Goal: Contribute content

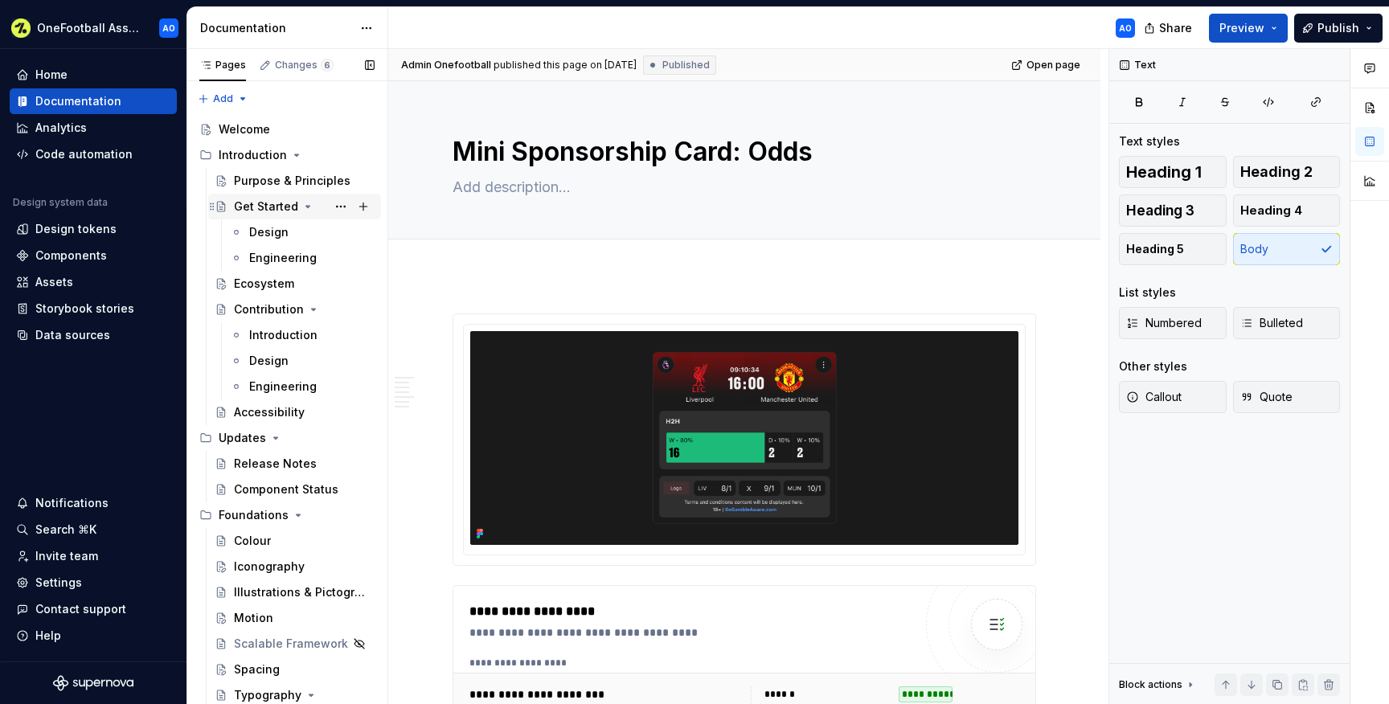
scroll to position [710, 0]
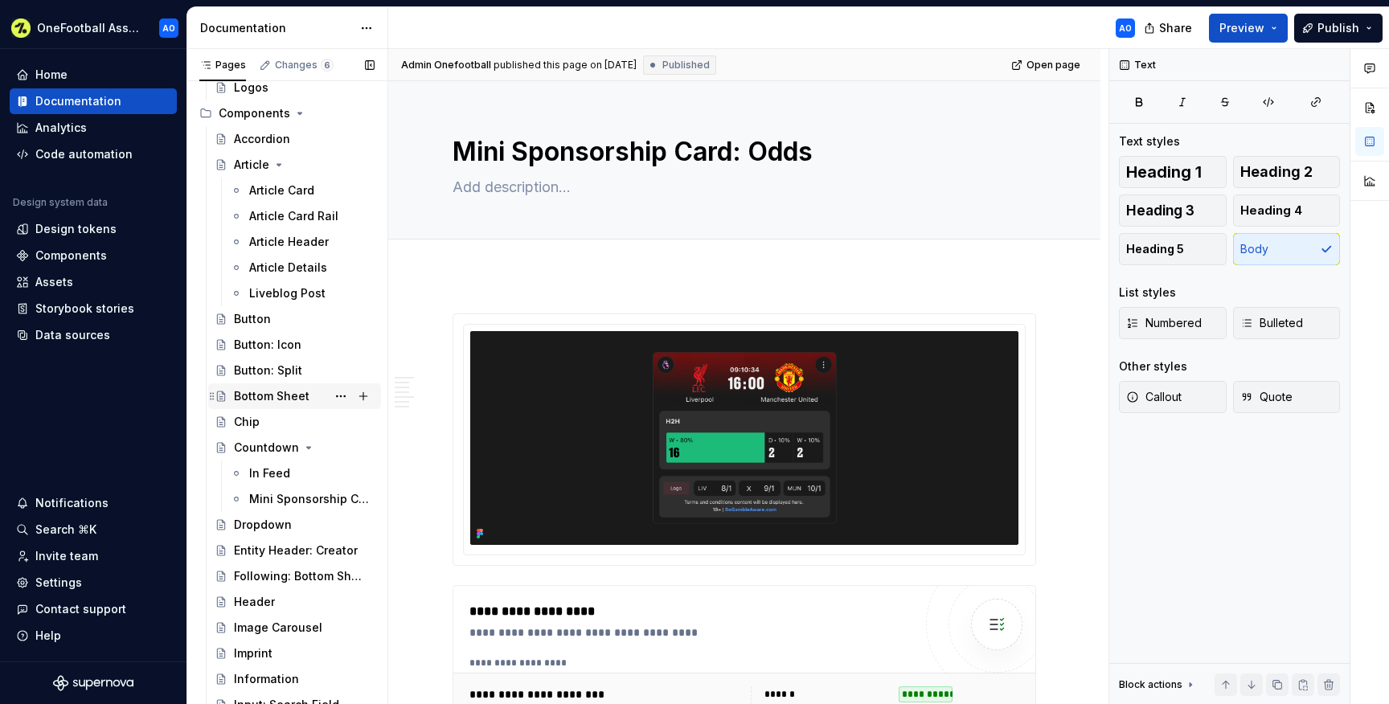
click at [285, 399] on div "Bottom Sheet" at bounding box center [272, 396] width 76 height 16
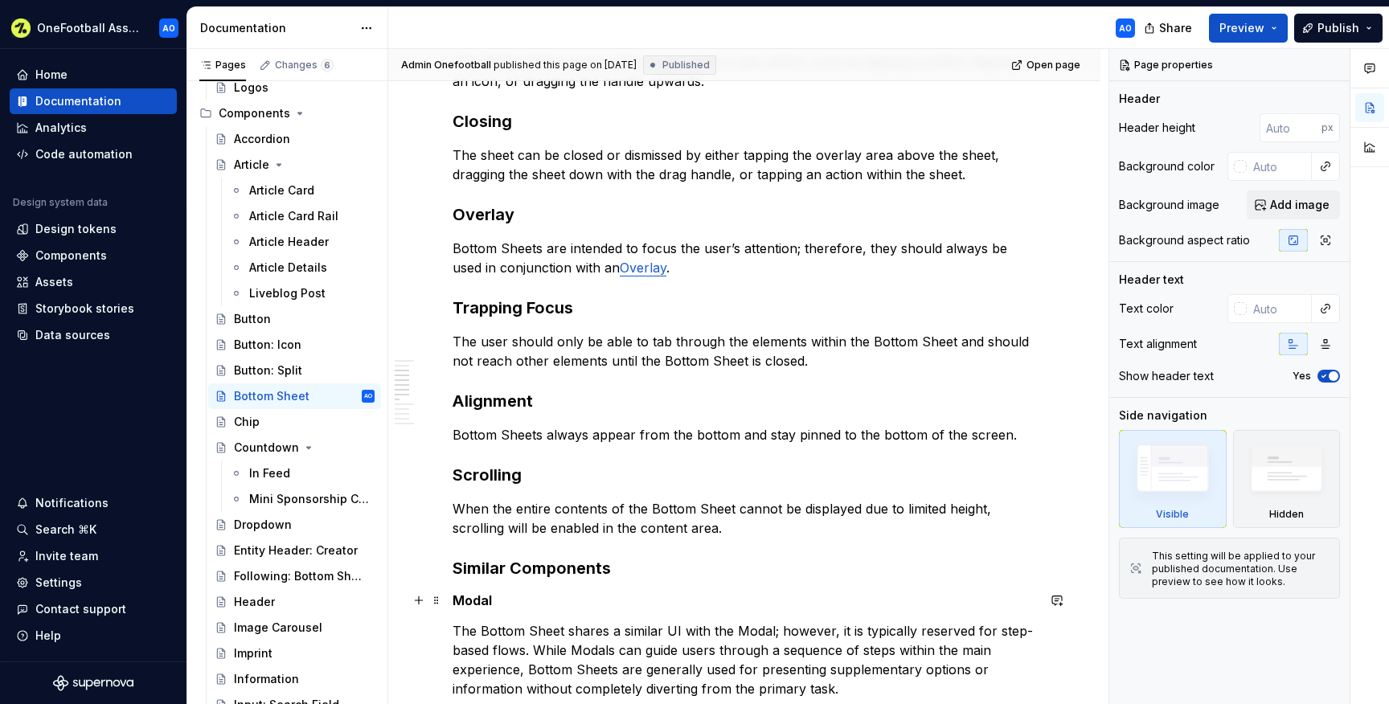
scroll to position [931, 0]
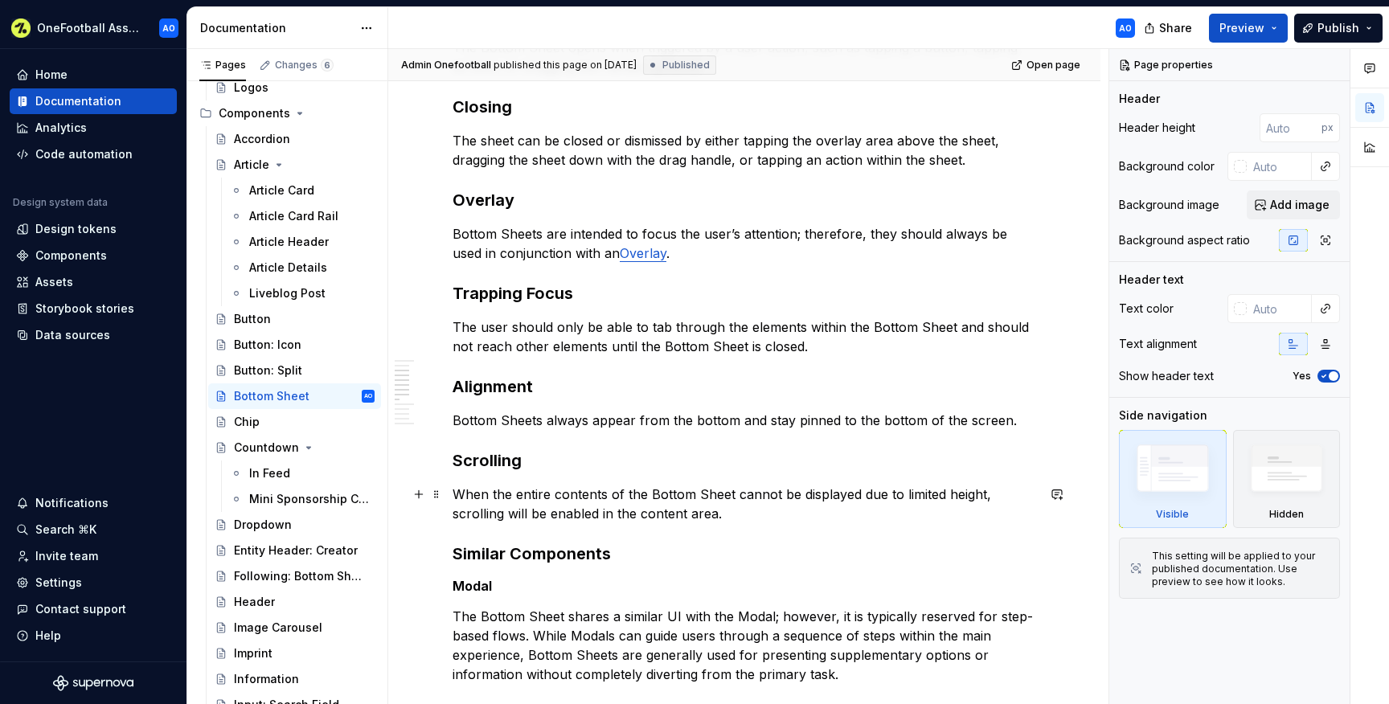
type textarea "*"
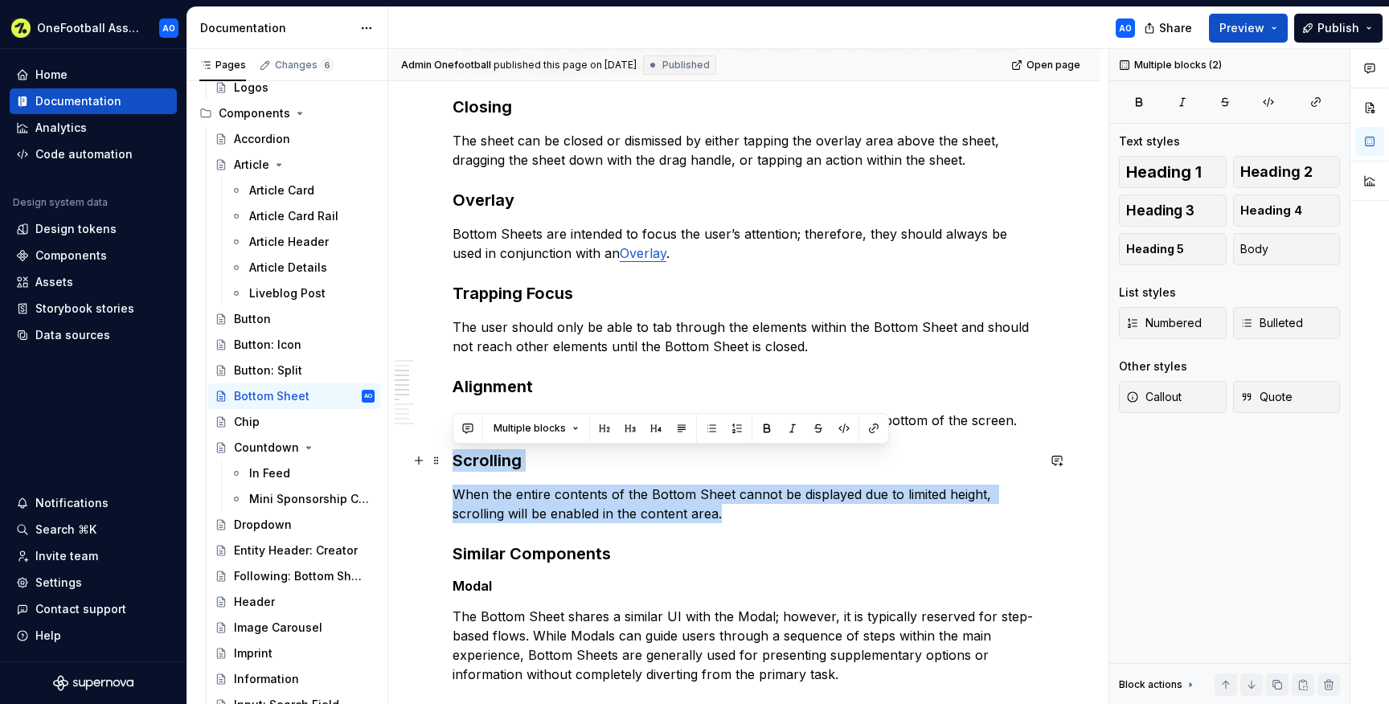
drag, startPoint x: 640, startPoint y: 510, endPoint x: 455, endPoint y: 462, distance: 190.8
click at [455, 462] on div "**********" at bounding box center [743, 593] width 583 height 2385
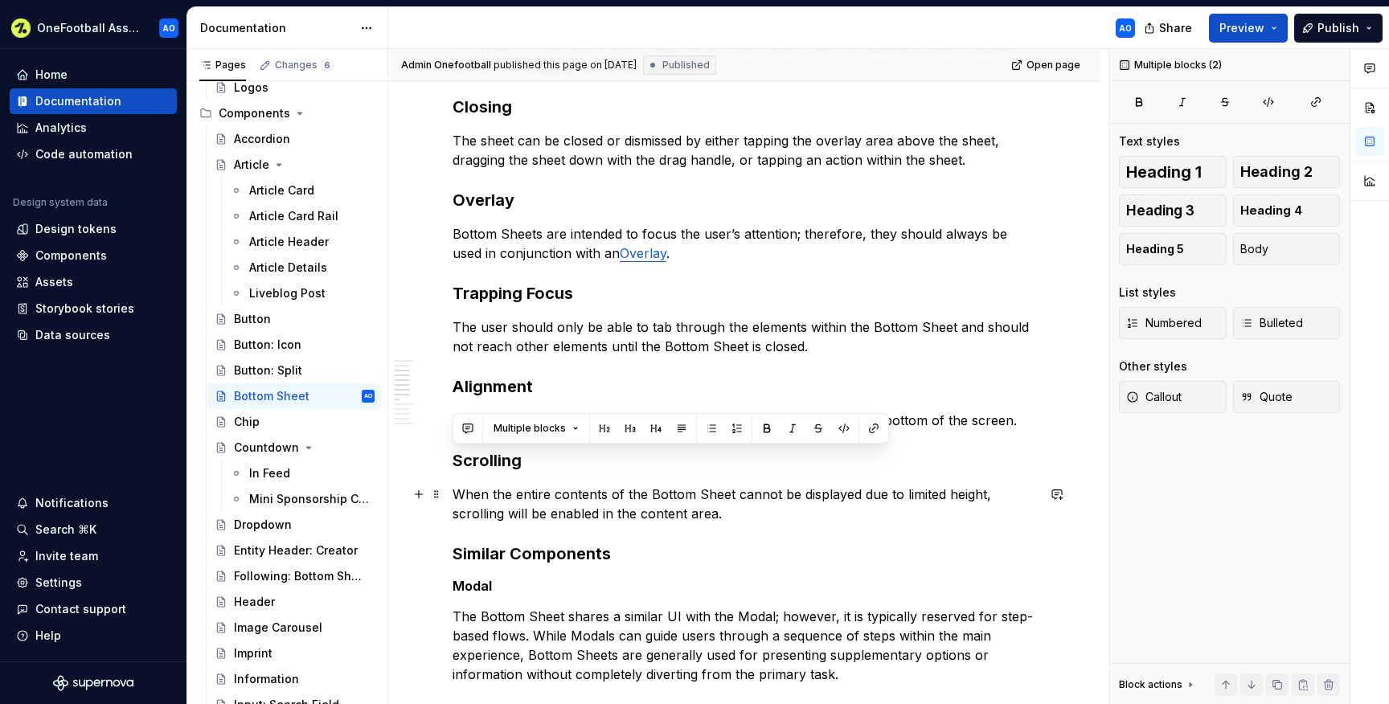
click at [729, 510] on p "When the entire contents of the Bottom Sheet cannot be displayed due to limited…" at bounding box center [743, 504] width 583 height 39
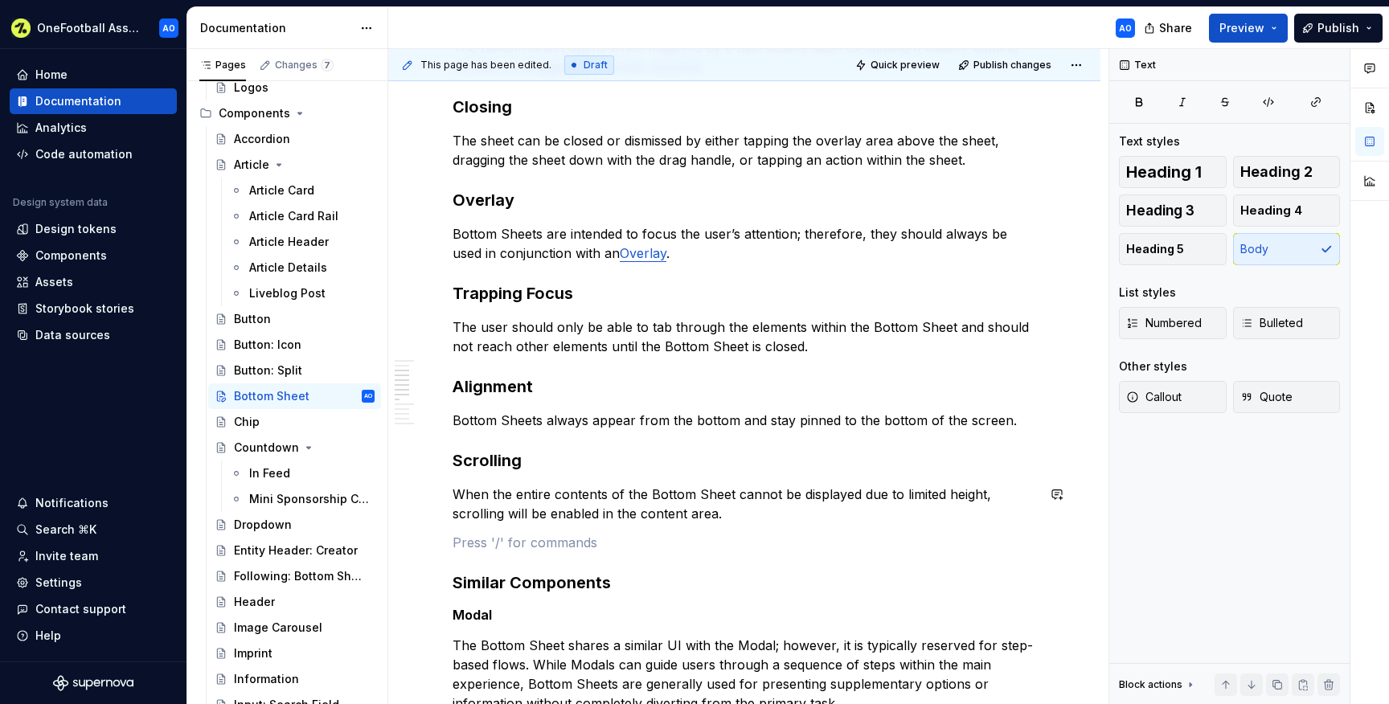
paste div
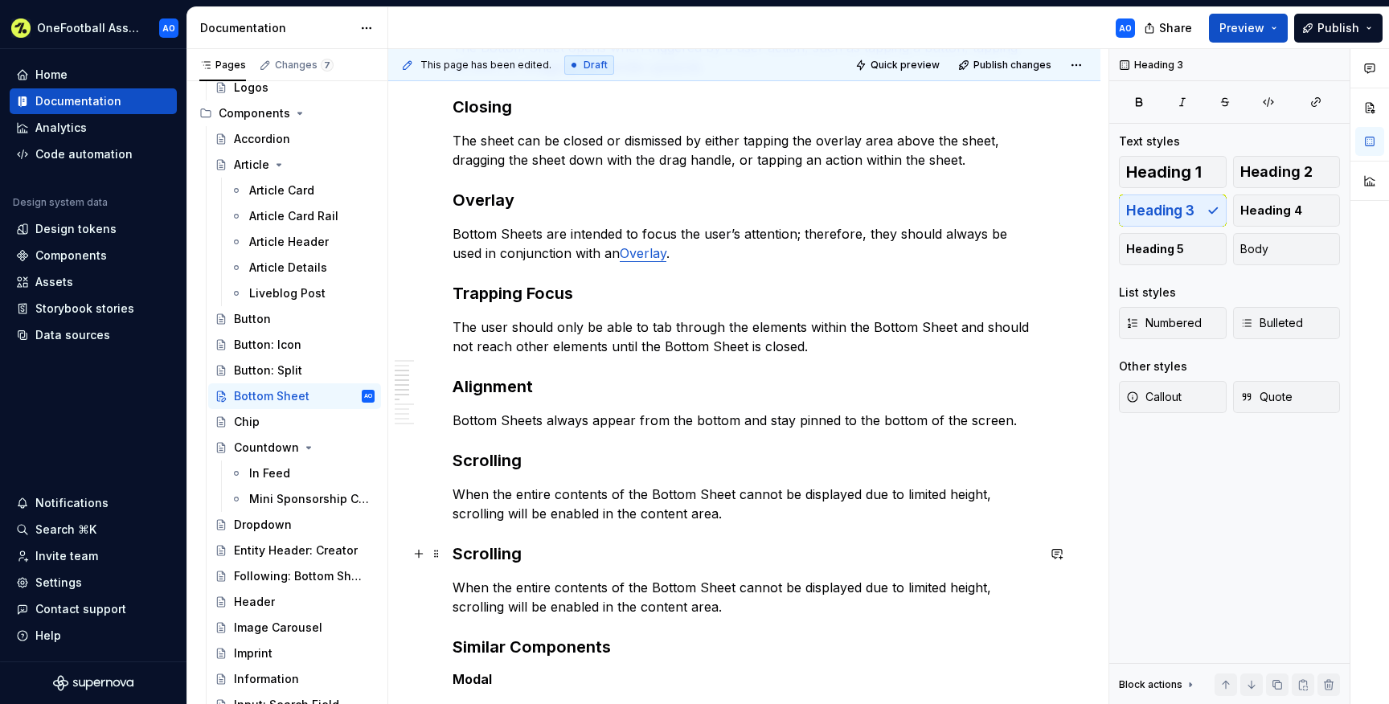
click at [484, 548] on h3 "Scrolling" at bounding box center [743, 553] width 583 height 23
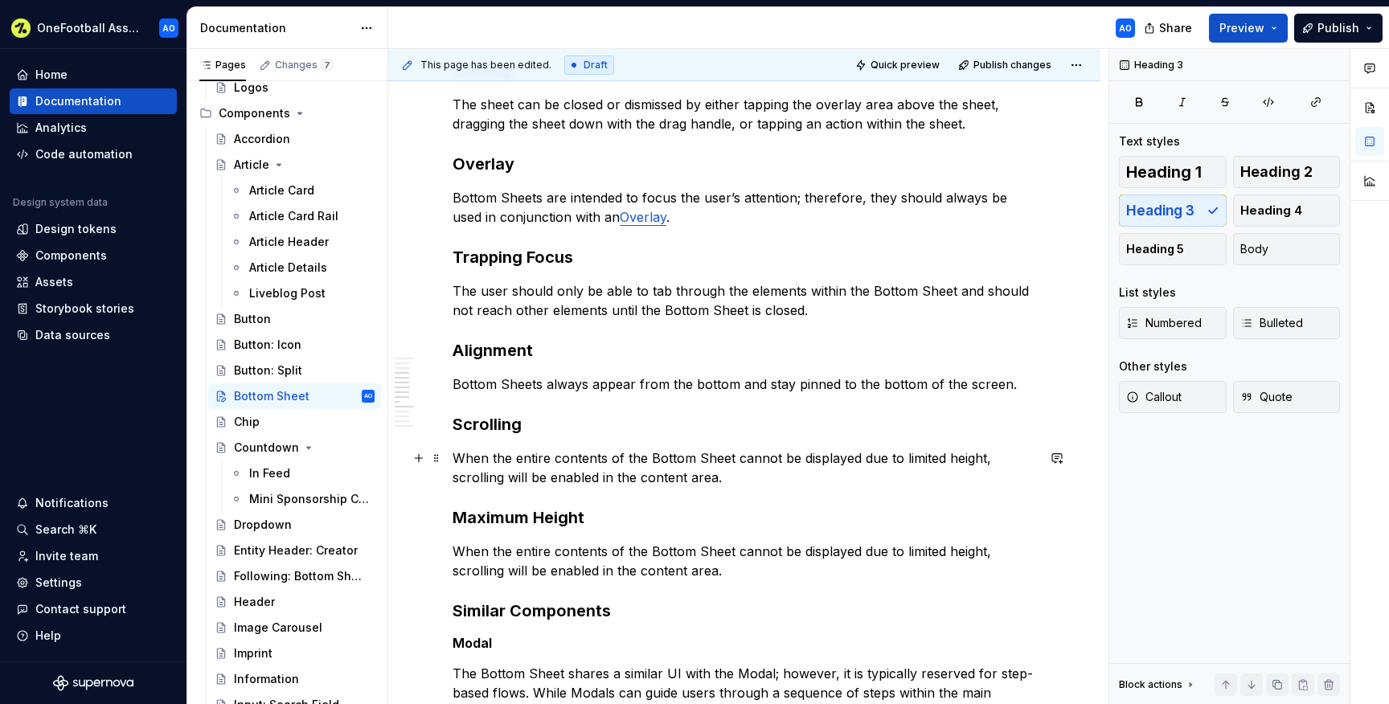
scroll to position [1055, 0]
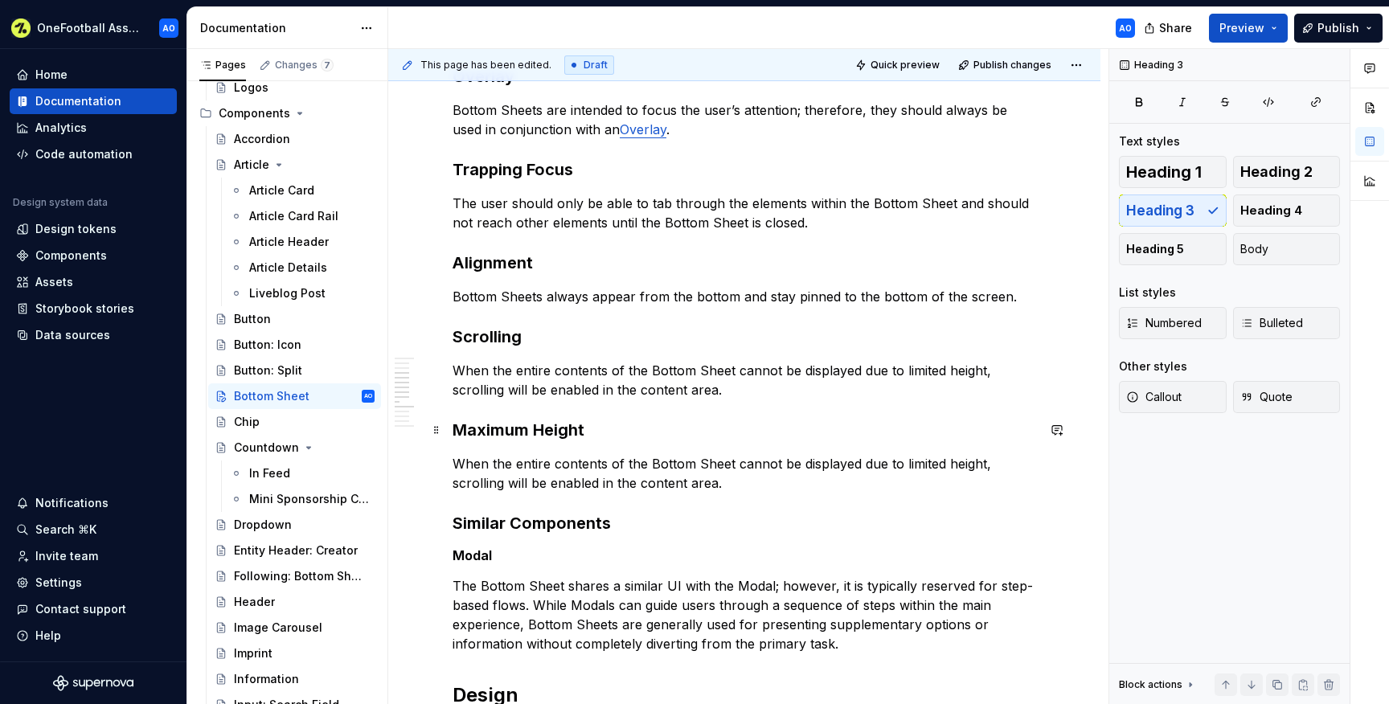
click at [506, 432] on h3 "Maximum Height" at bounding box center [743, 430] width 583 height 23
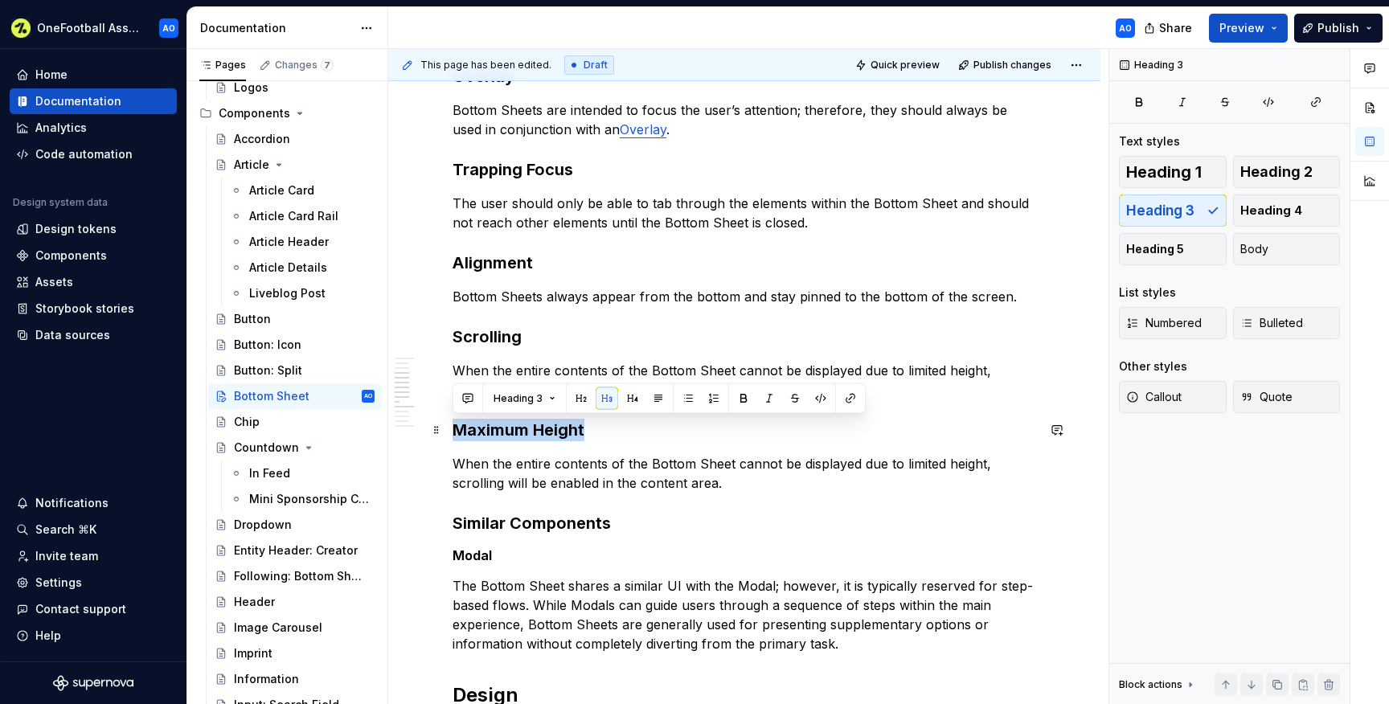
click at [506, 432] on h3 "Maximum Height" at bounding box center [743, 430] width 583 height 23
copy h3 "Maximum Height"
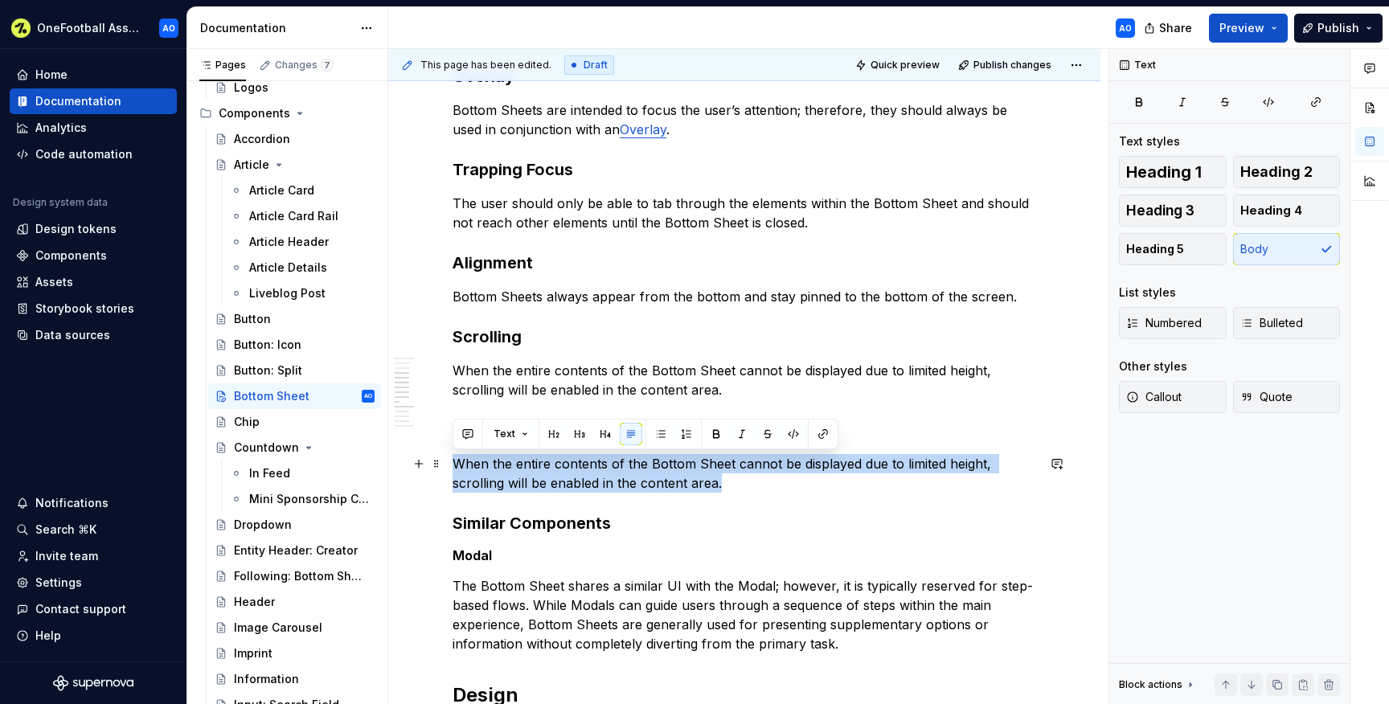
drag, startPoint x: 731, startPoint y: 489, endPoint x: 407, endPoint y: 472, distance: 324.3
click at [407, 472] on div "**********" at bounding box center [744, 612] width 712 height 2747
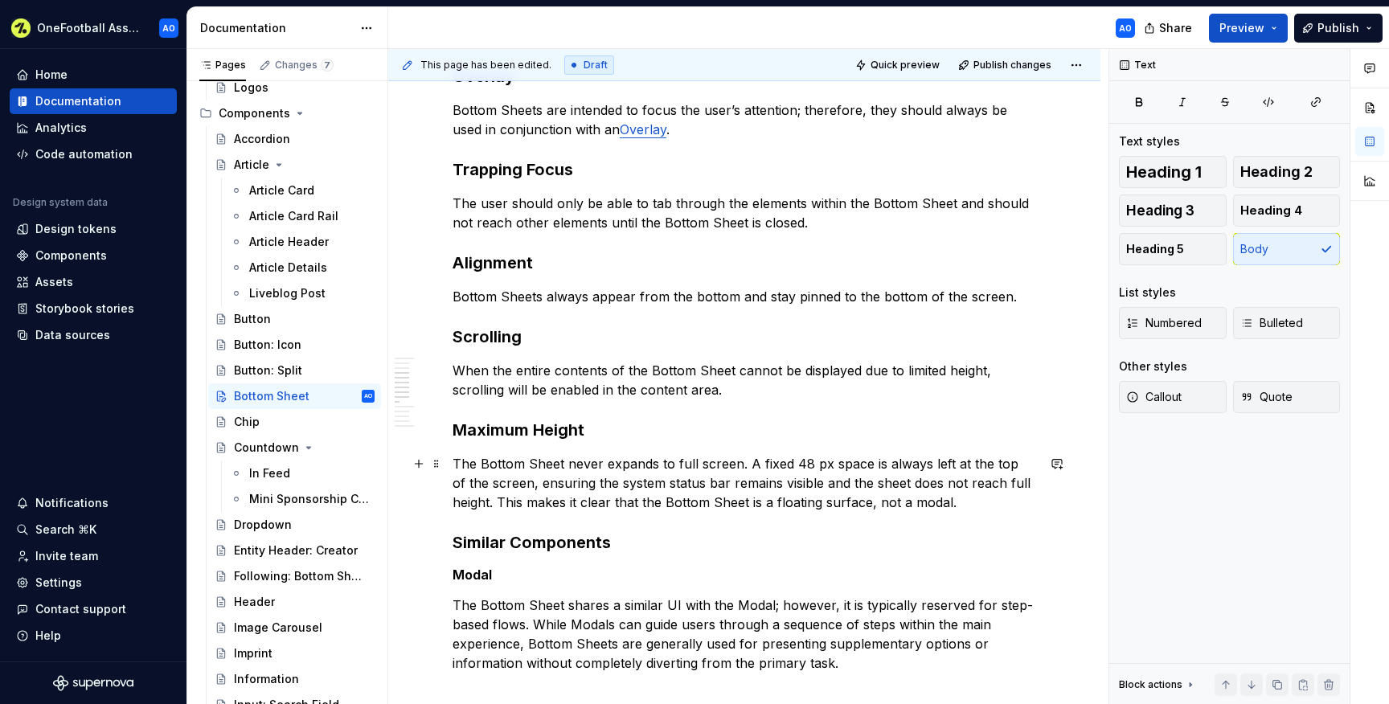
click at [811, 462] on p "The Bottom Sheet never expands to full screen. A fixed 48 px space is always le…" at bounding box center [743, 483] width 583 height 58
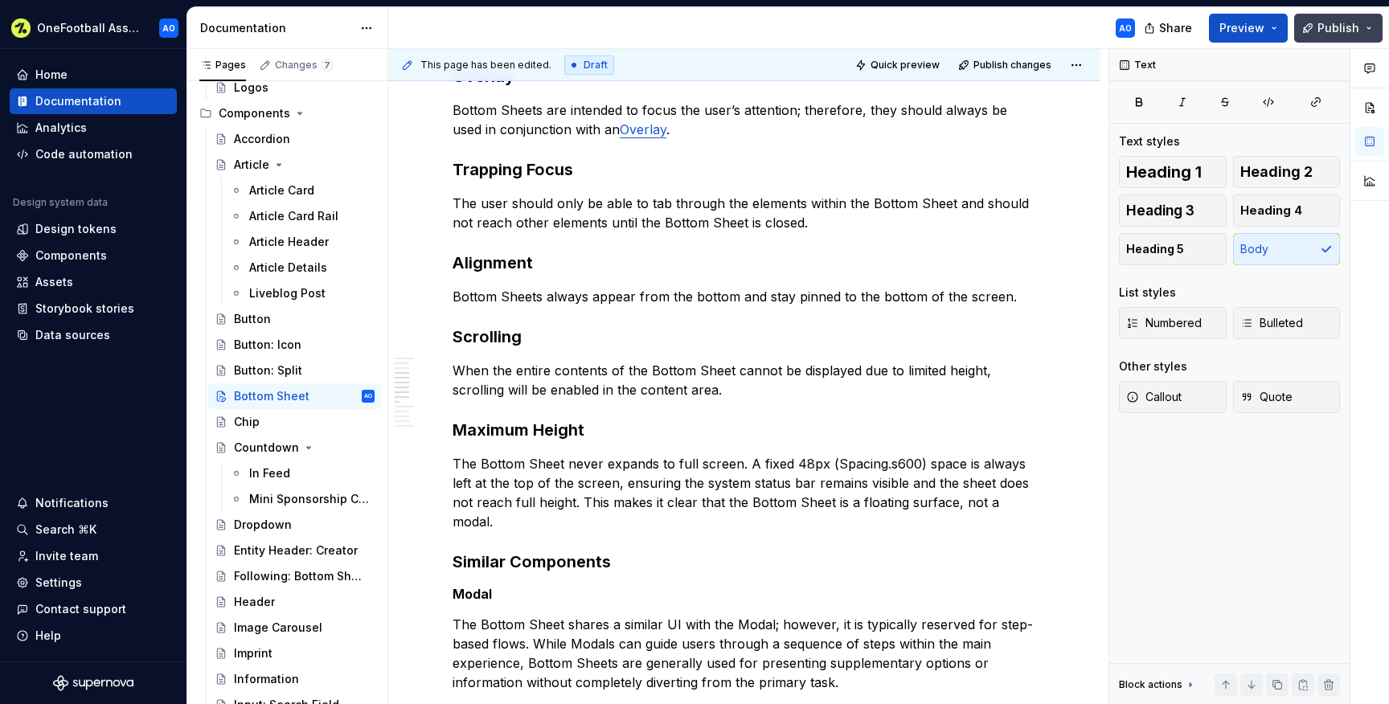
click at [1317, 26] on button "Publish" at bounding box center [1338, 28] width 88 height 29
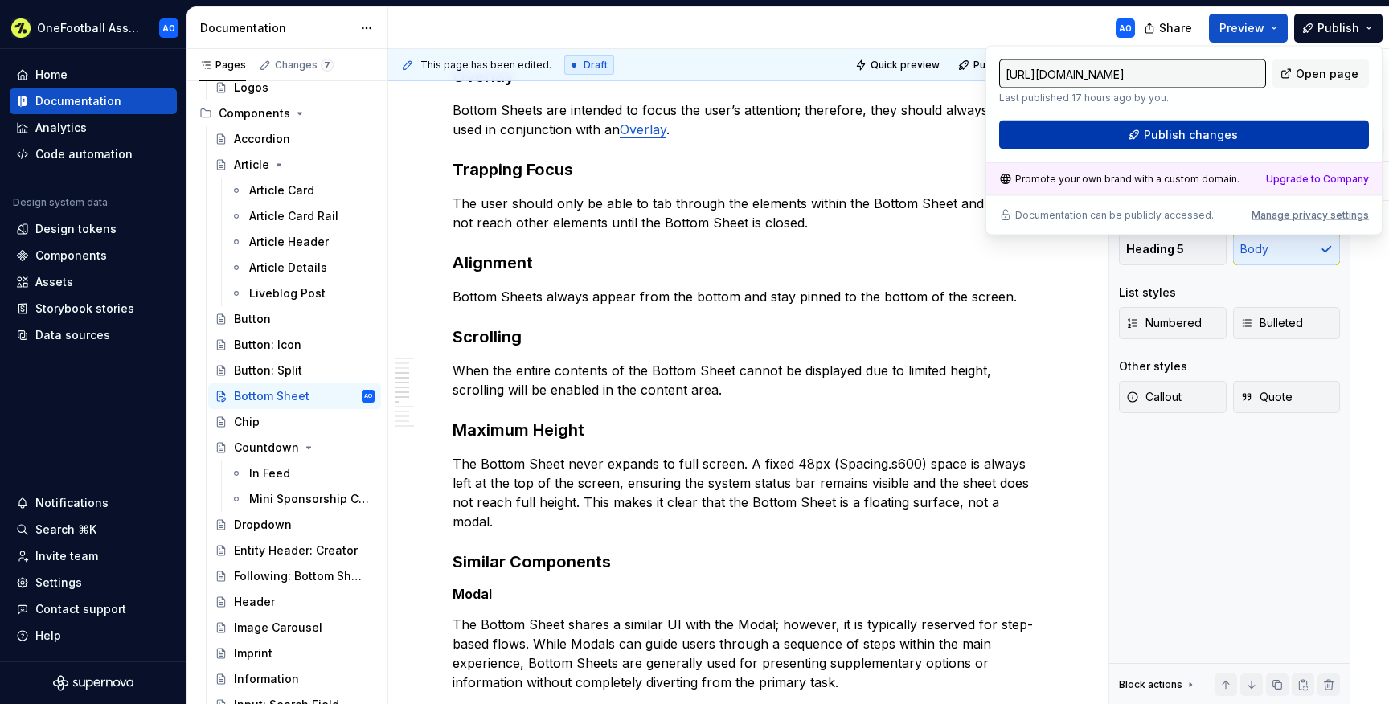
click at [1164, 133] on span "Publish changes" at bounding box center [1191, 135] width 94 height 16
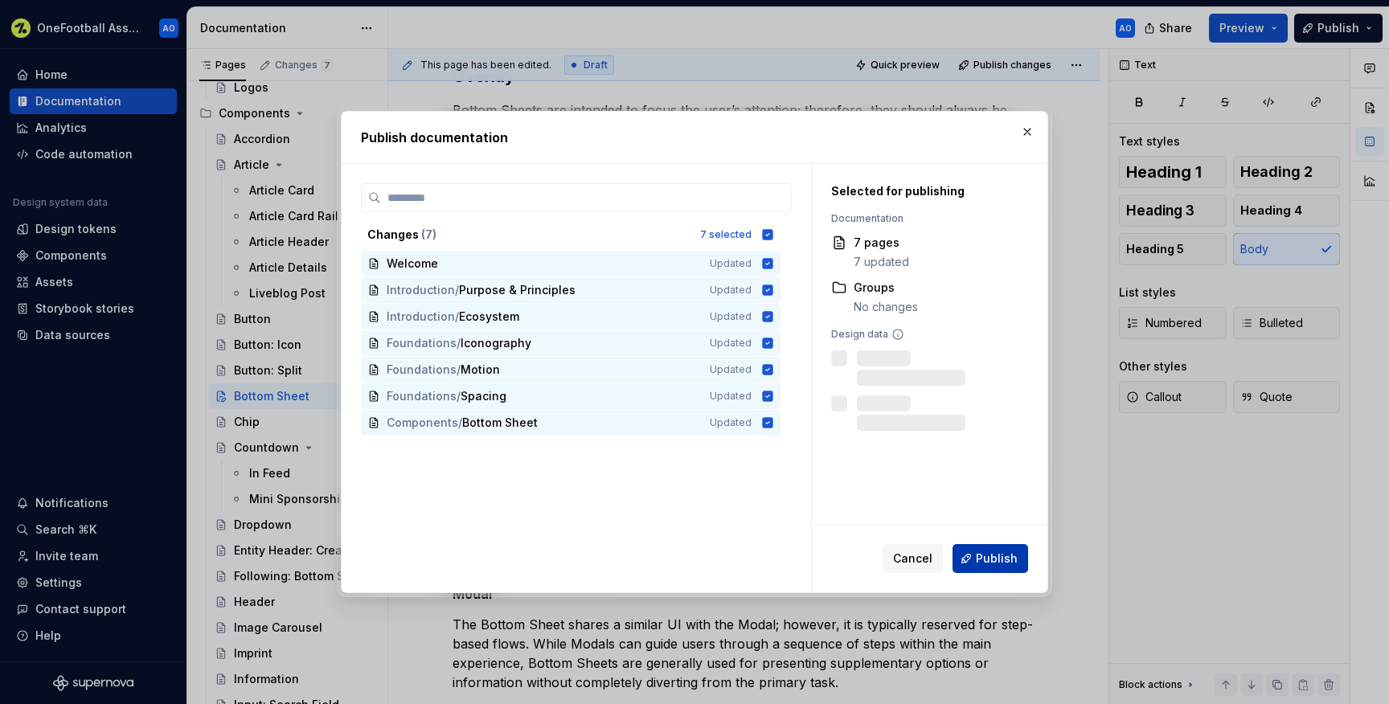
click at [1015, 555] on span "Publish" at bounding box center [997, 559] width 42 height 16
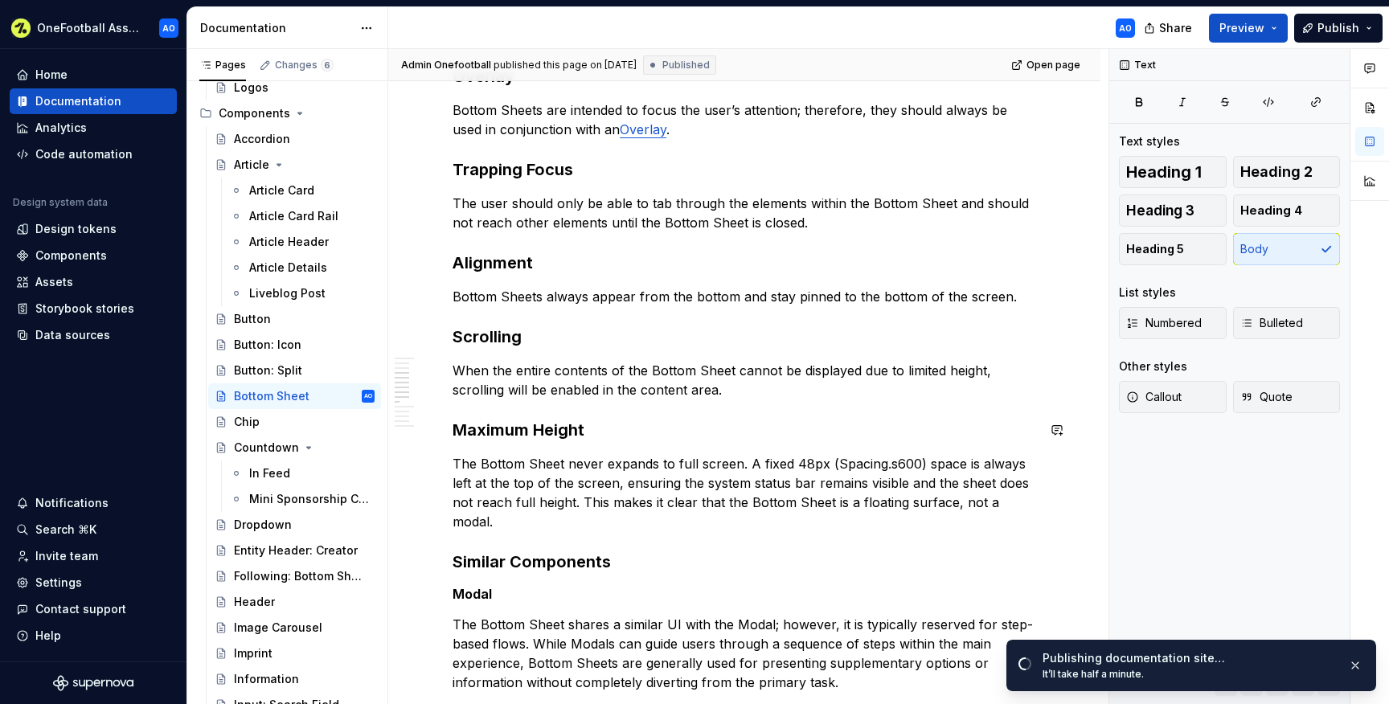
type textarea "*"
